Goal: Information Seeking & Learning: Learn about a topic

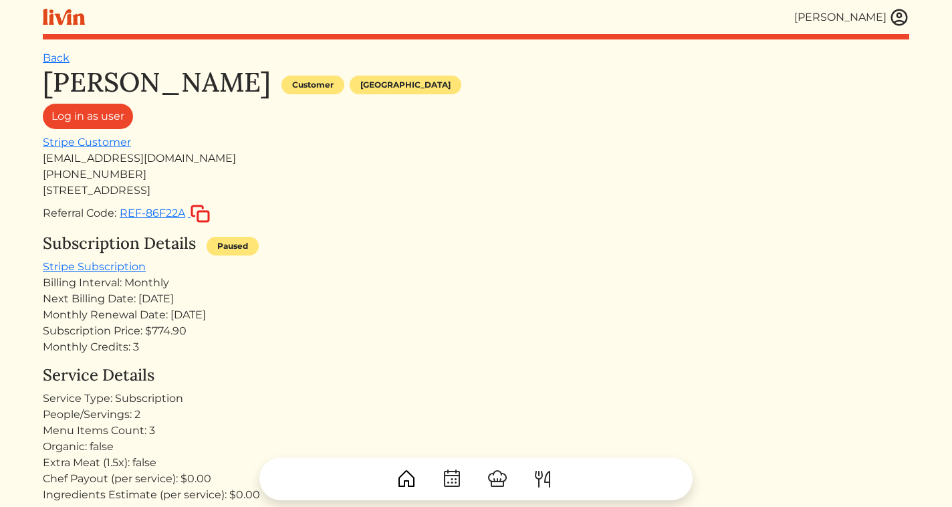
click at [894, 19] on img at bounding box center [900, 17] width 20 height 20
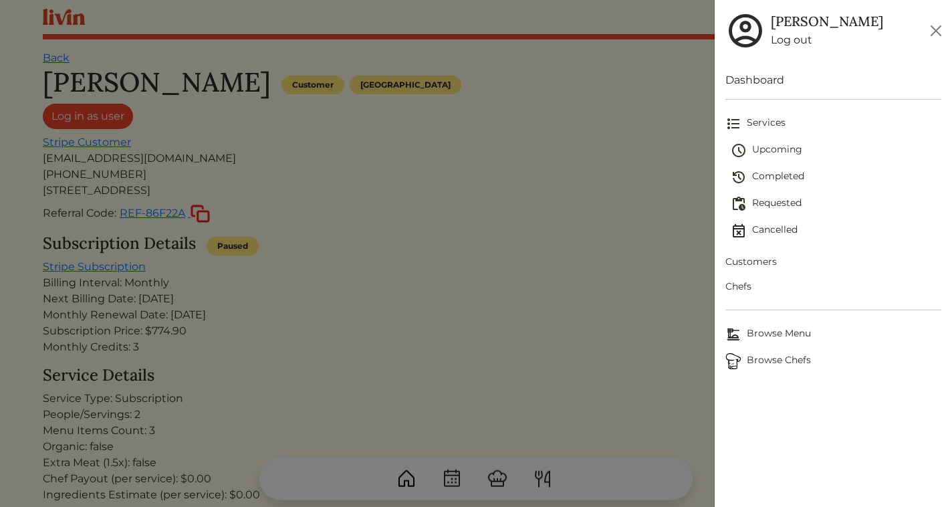
click at [754, 282] on span "Chefs" at bounding box center [834, 287] width 216 height 14
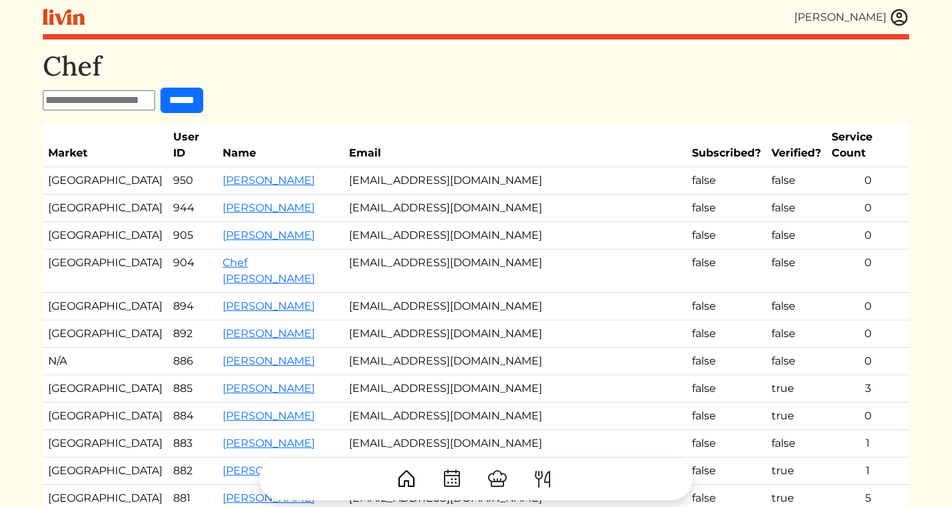
click at [892, 18] on img at bounding box center [900, 17] width 20 height 20
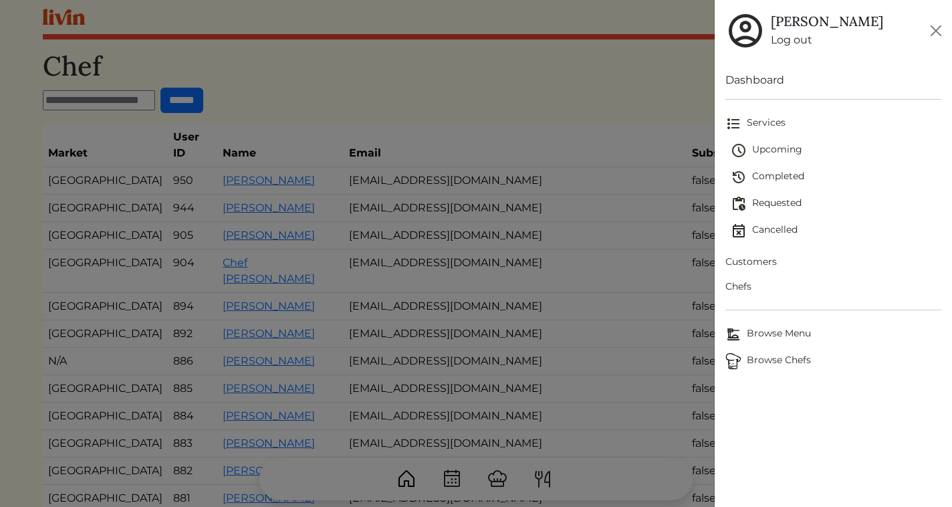
click at [791, 150] on span "Upcoming" at bounding box center [836, 150] width 211 height 16
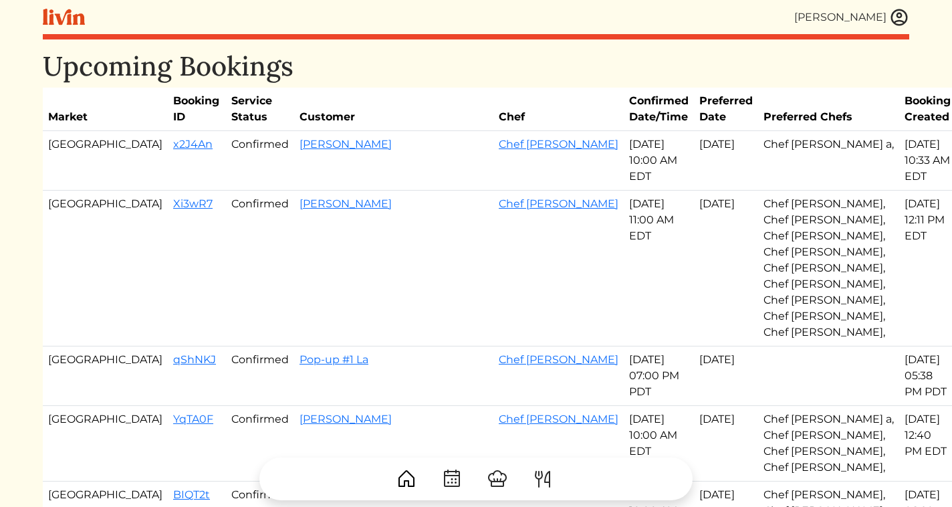
drag, startPoint x: 113, startPoint y: 187, endPoint x: 560, endPoint y: 363, distance: 480.2
copy tbody "Xi3wR7 Confirmed [PERSON_NAME] Chef [PERSON_NAME] [DATE] 11:00 AM EDT Aug 30, 2…"
click at [371, 209] on td "[PERSON_NAME]" at bounding box center [393, 269] width 199 height 156
click at [173, 197] on link "Xi3wR7" at bounding box center [192, 203] width 39 height 13
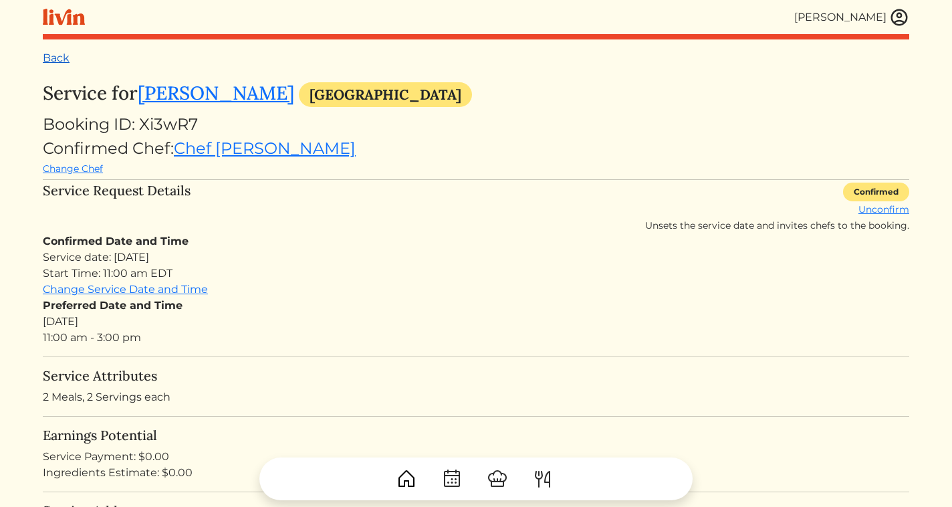
click at [65, 53] on link "Back" at bounding box center [56, 58] width 27 height 13
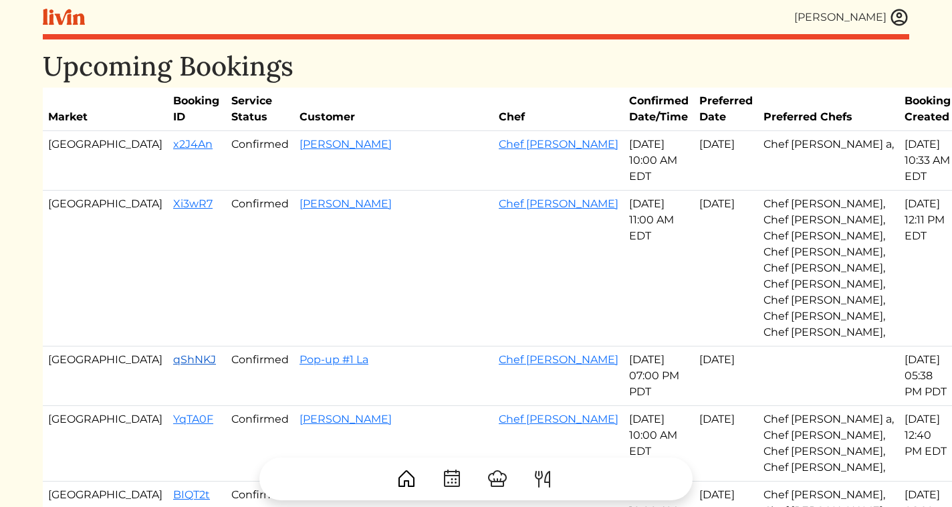
click at [173, 353] on link "qShNKJ" at bounding box center [194, 359] width 43 height 13
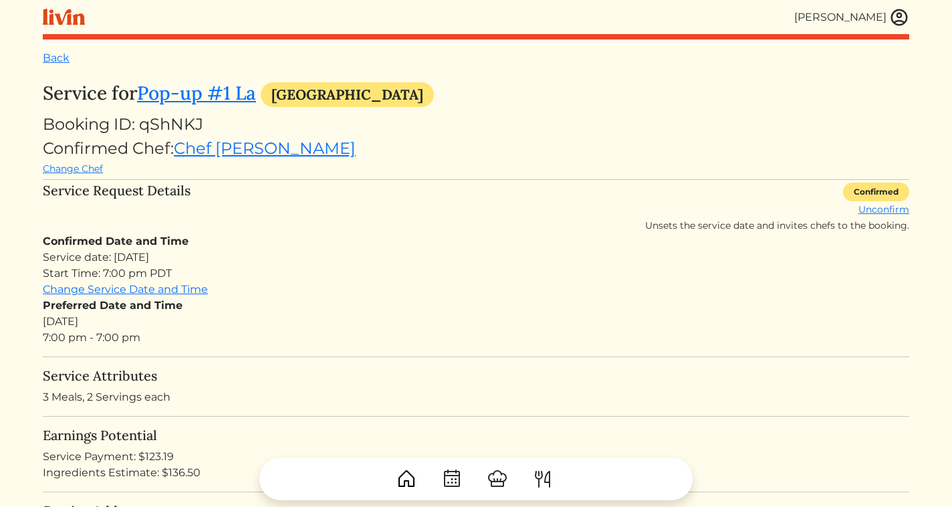
click at [893, 12] on img at bounding box center [900, 17] width 20 height 20
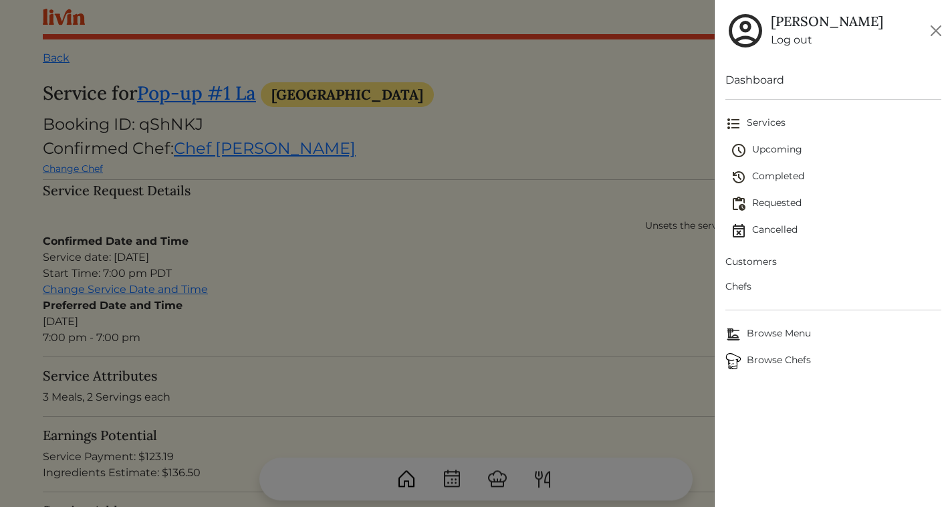
click at [764, 363] on span "Browse Chefs" at bounding box center [834, 361] width 216 height 16
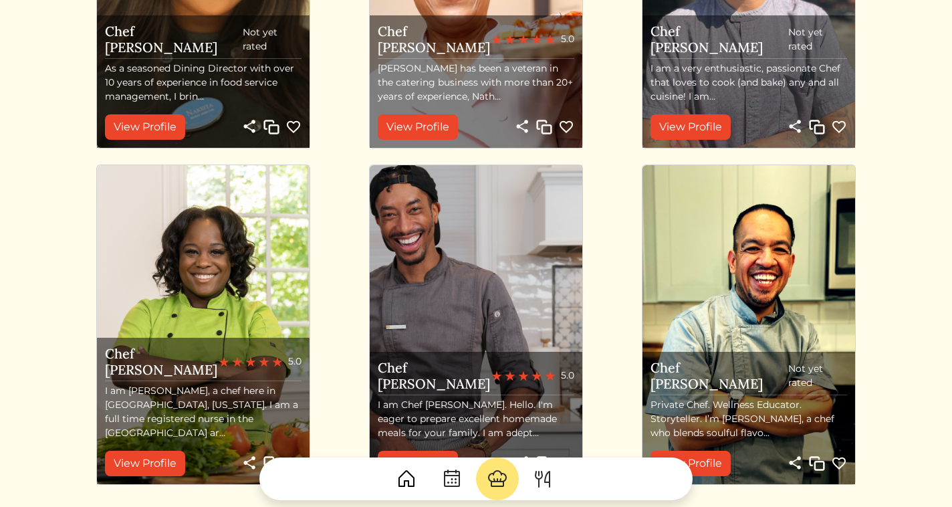
scroll to position [1228, 0]
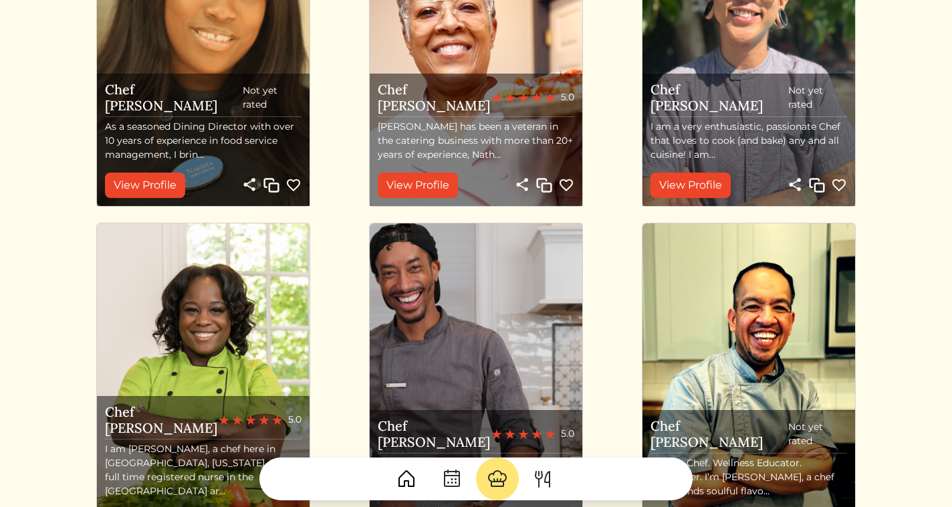
click at [811, 180] on img "button" at bounding box center [817, 185] width 16 height 16
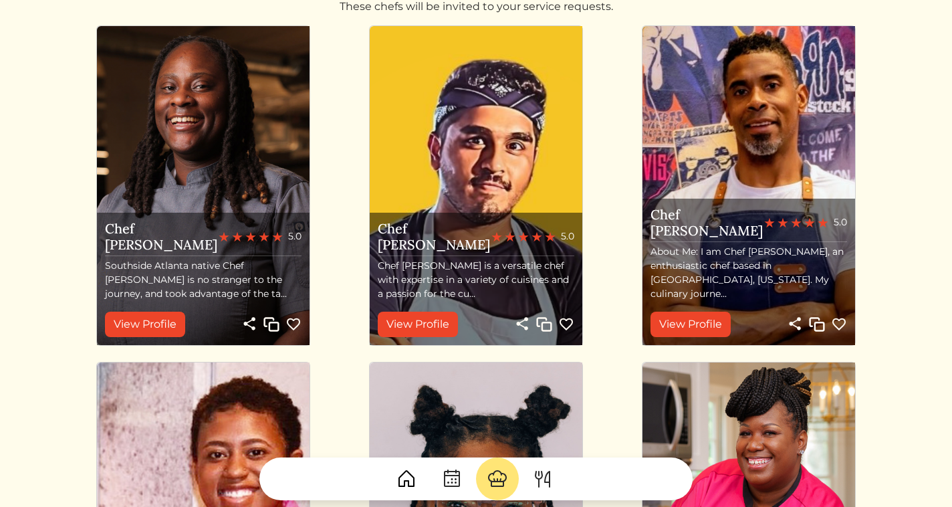
scroll to position [0, 0]
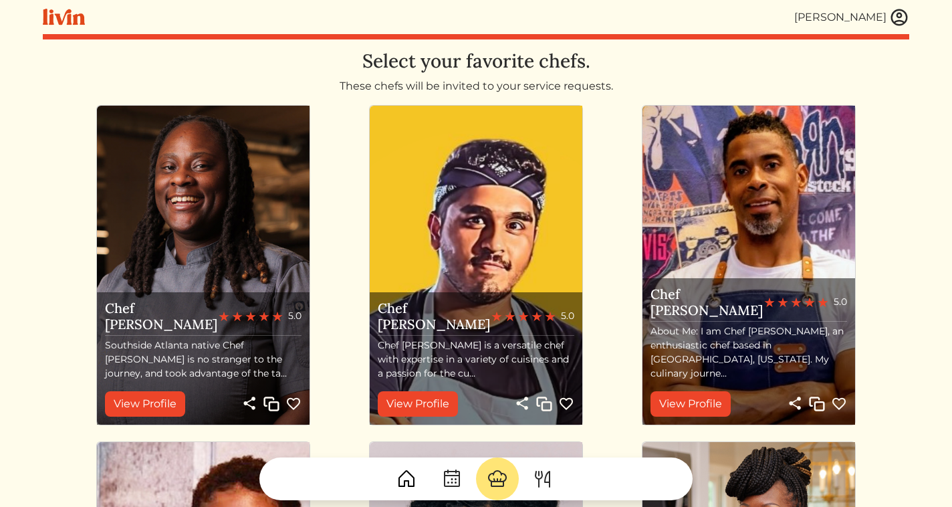
click at [900, 14] on img at bounding box center [900, 17] width 20 height 20
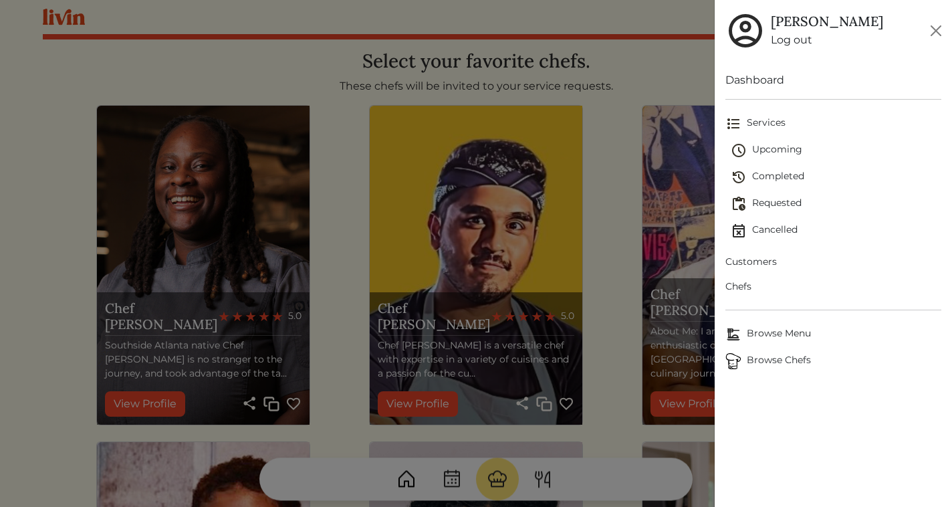
click at [765, 335] on span "Browse Menu" at bounding box center [834, 334] width 216 height 16
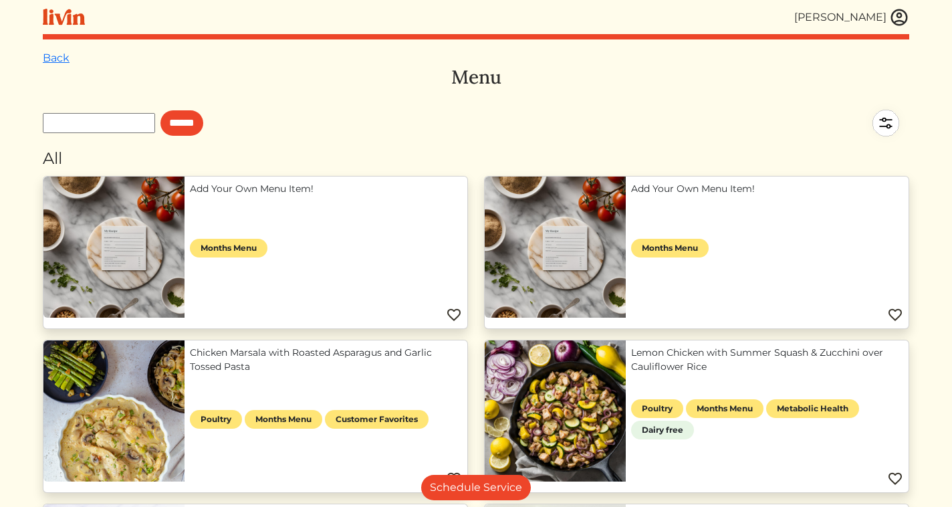
click at [885, 128] on img at bounding box center [886, 123] width 47 height 47
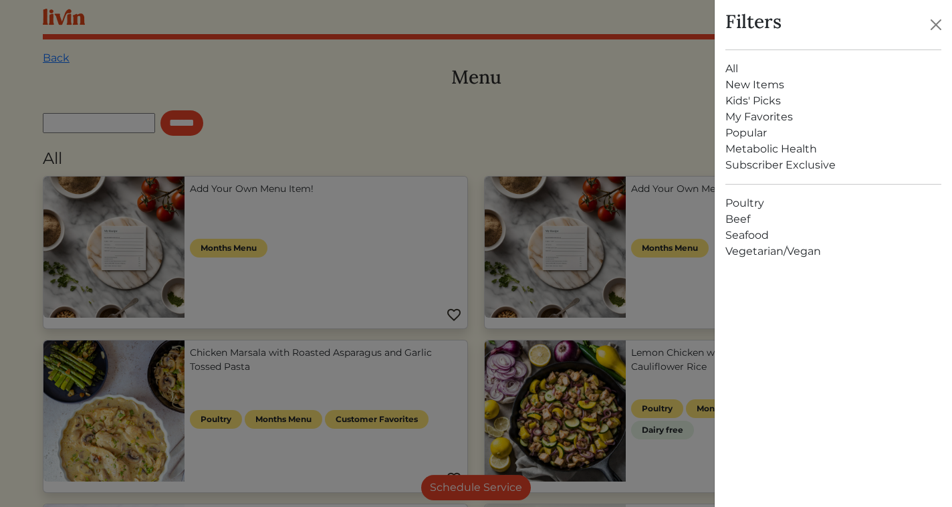
click at [771, 247] on link "Vegetarian/Vegan" at bounding box center [834, 251] width 216 height 16
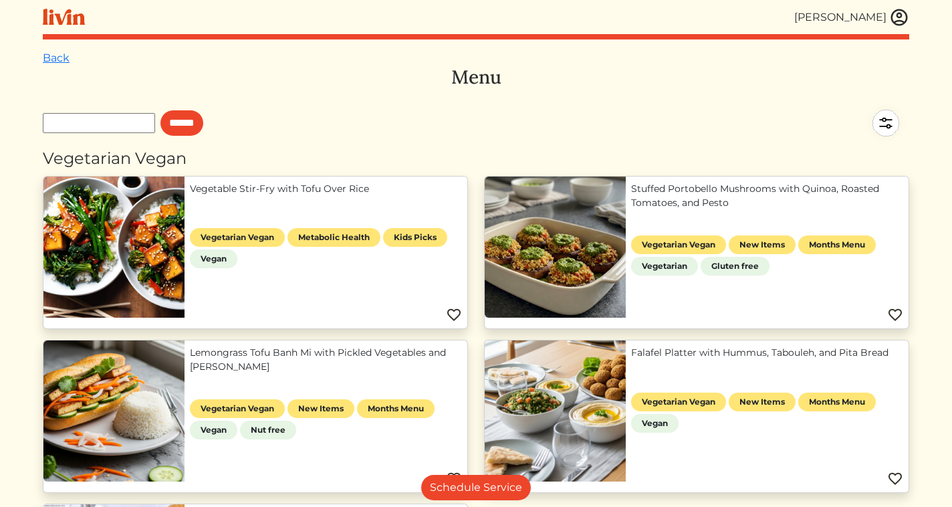
click at [886, 20] on div "[PERSON_NAME]" at bounding box center [841, 17] width 92 height 16
click at [886, 125] on img at bounding box center [886, 123] width 47 height 47
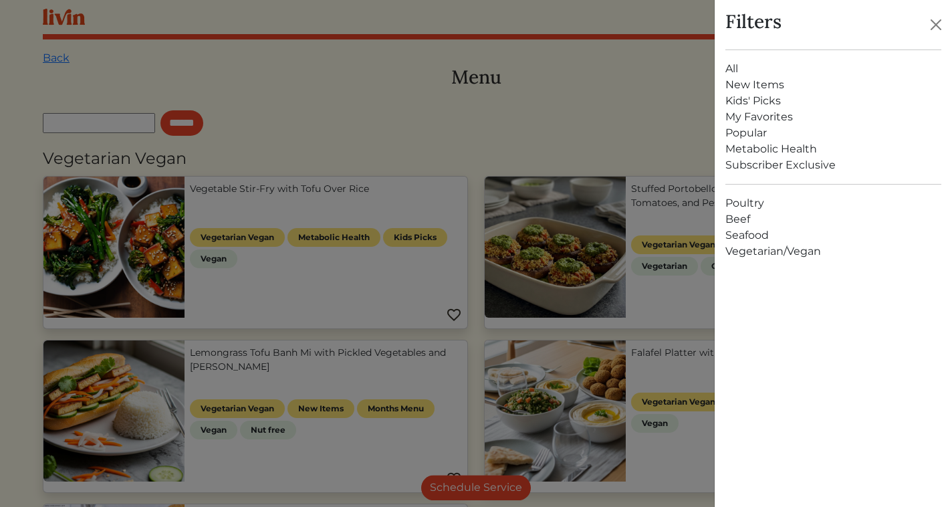
click at [760, 68] on link "All" at bounding box center [834, 69] width 216 height 16
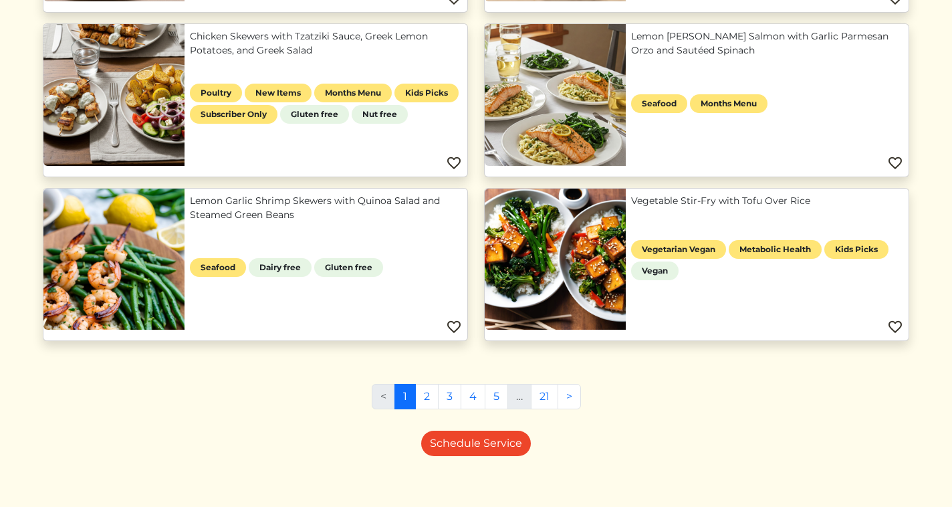
scroll to position [976, 0]
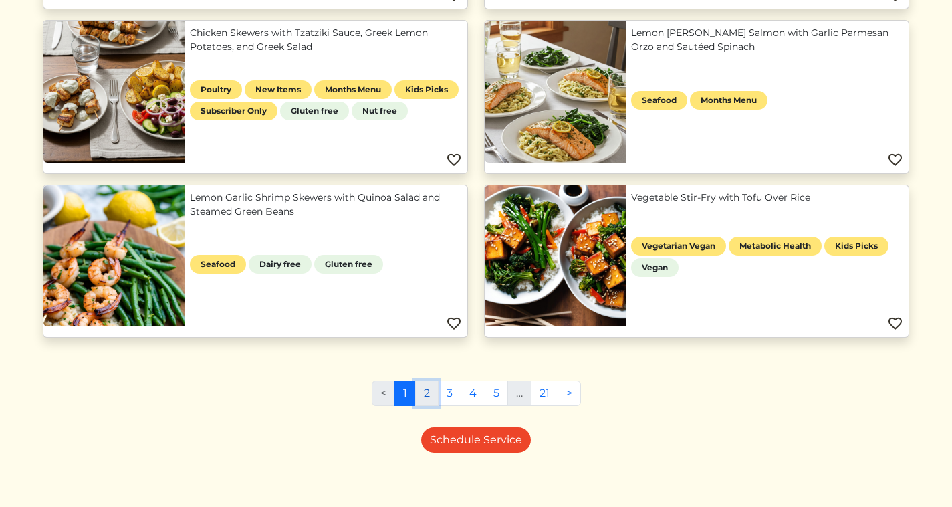
click at [429, 391] on link "2" at bounding box center [426, 393] width 23 height 25
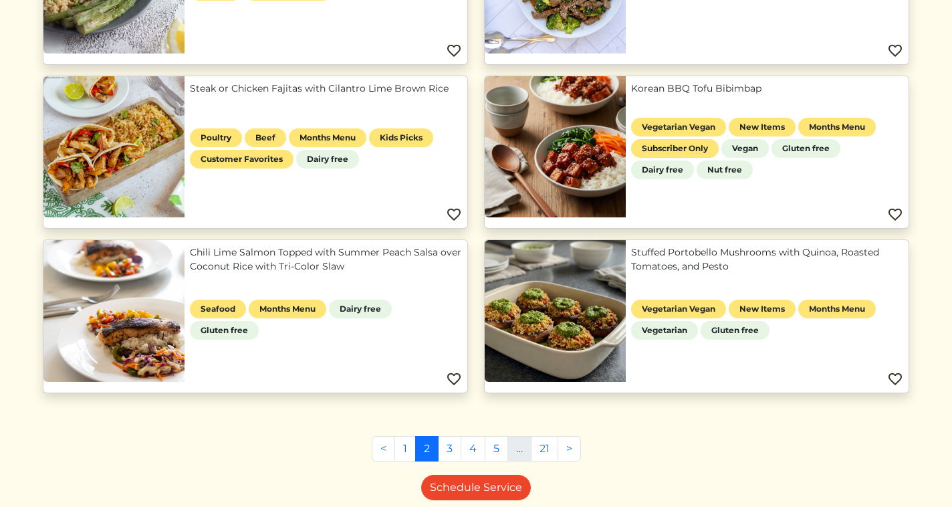
scroll to position [758, 0]
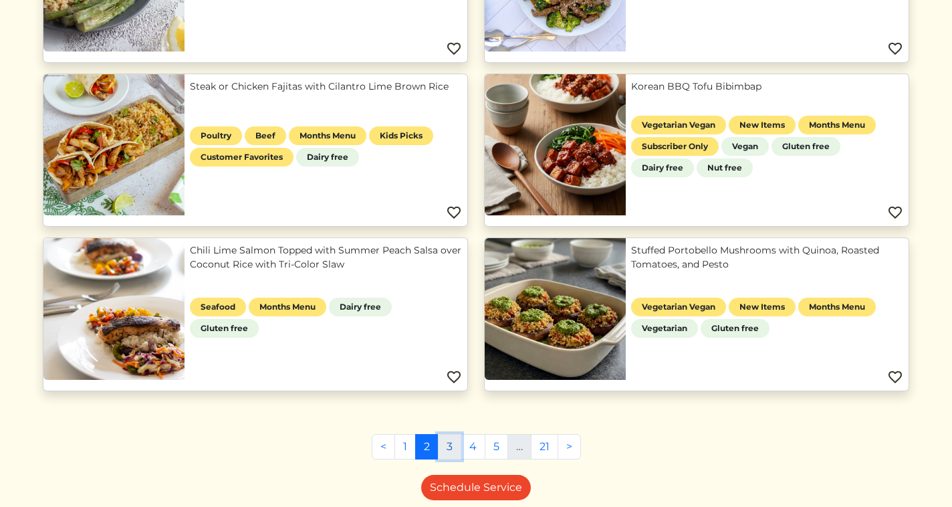
click at [449, 445] on link "3" at bounding box center [449, 446] width 23 height 25
